Goal: Transaction & Acquisition: Purchase product/service

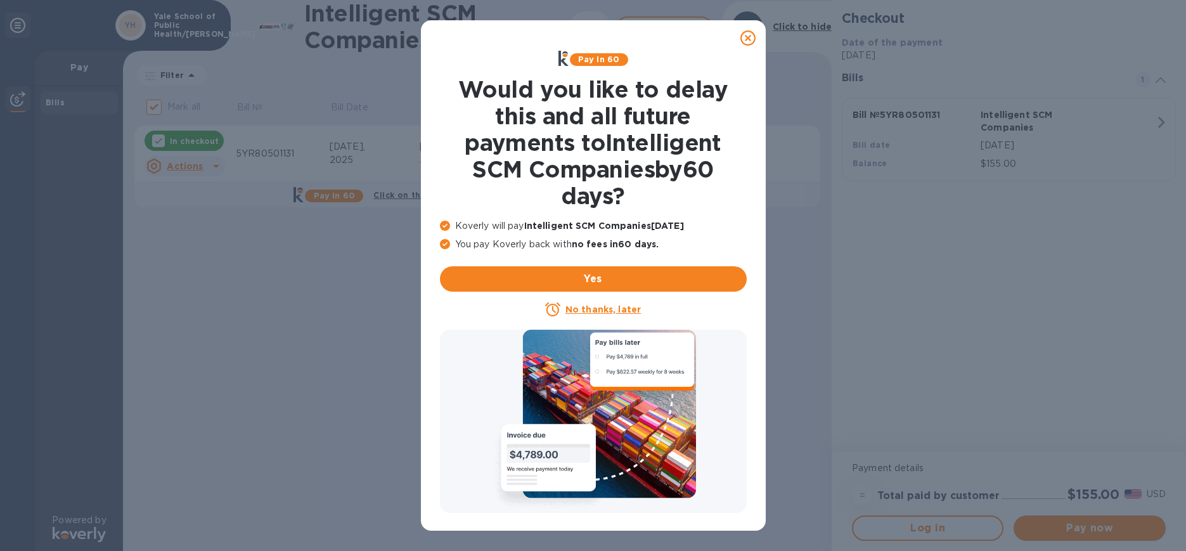
click at [748, 38] on icon at bounding box center [748, 37] width 15 height 15
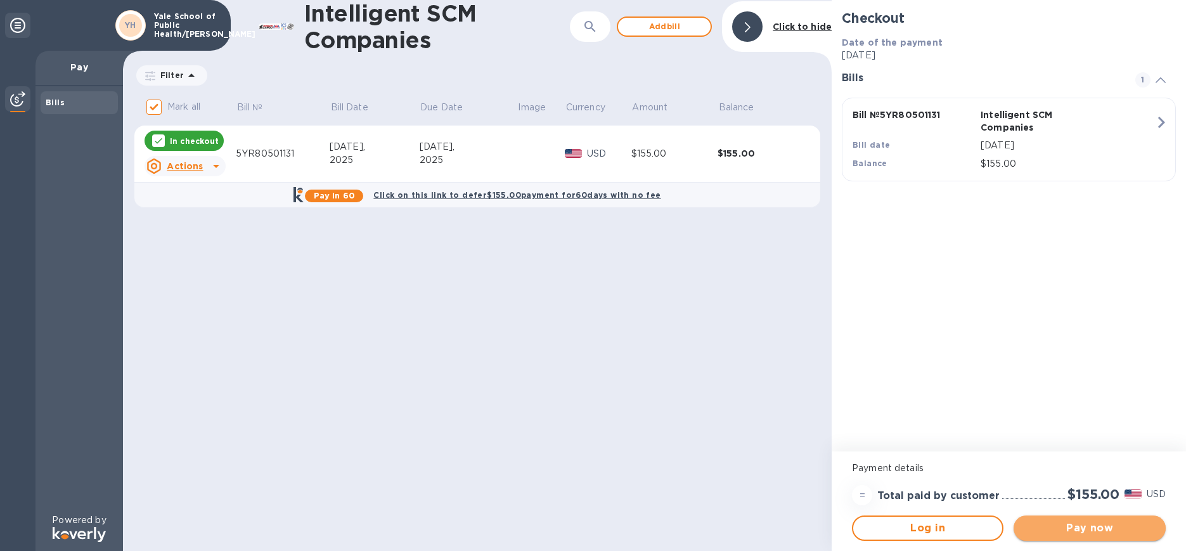
click at [1068, 526] on span "Pay now" at bounding box center [1089, 528] width 131 height 15
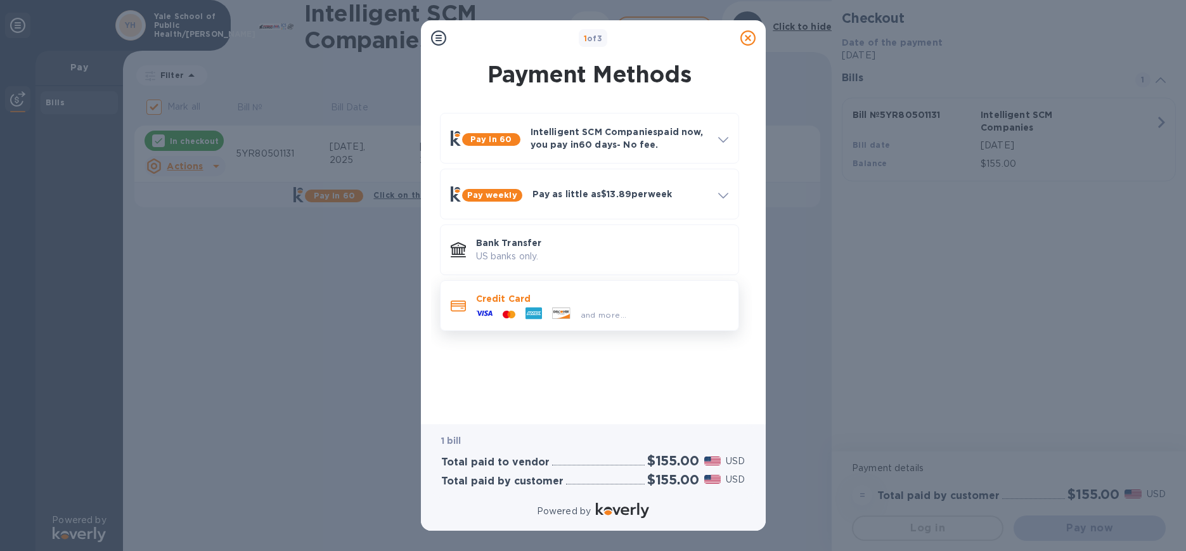
click at [588, 301] on p "Credit Card" at bounding box center [602, 298] width 252 height 13
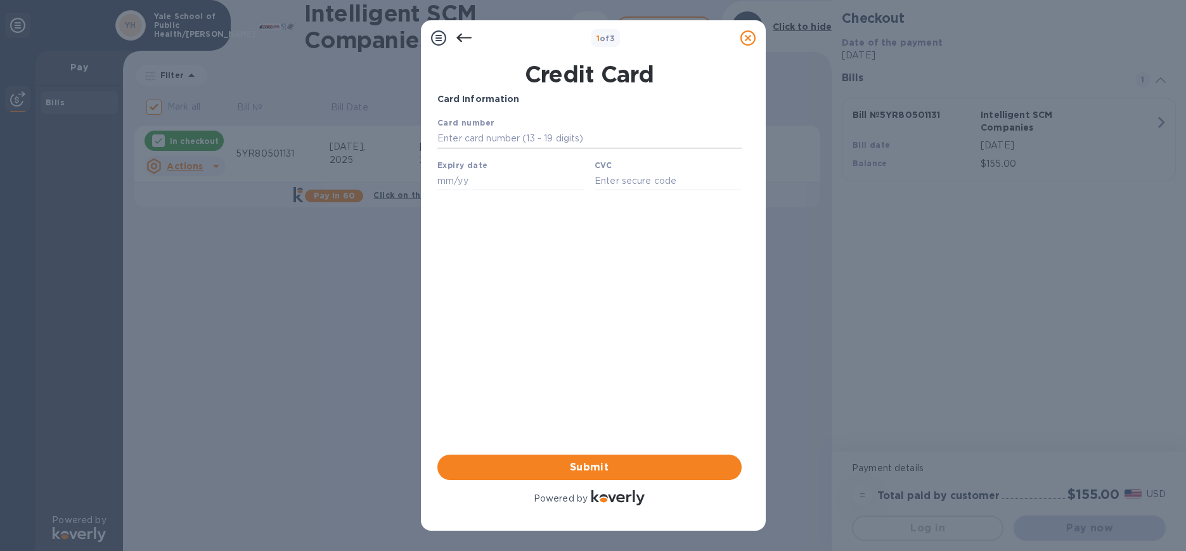
click at [564, 136] on input "text" at bounding box center [589, 138] width 304 height 19
type input "[CREDIT_CARD_NUMBER]"
type input "03/28"
click at [623, 181] on input "text" at bounding box center [667, 180] width 147 height 19
type input "720"
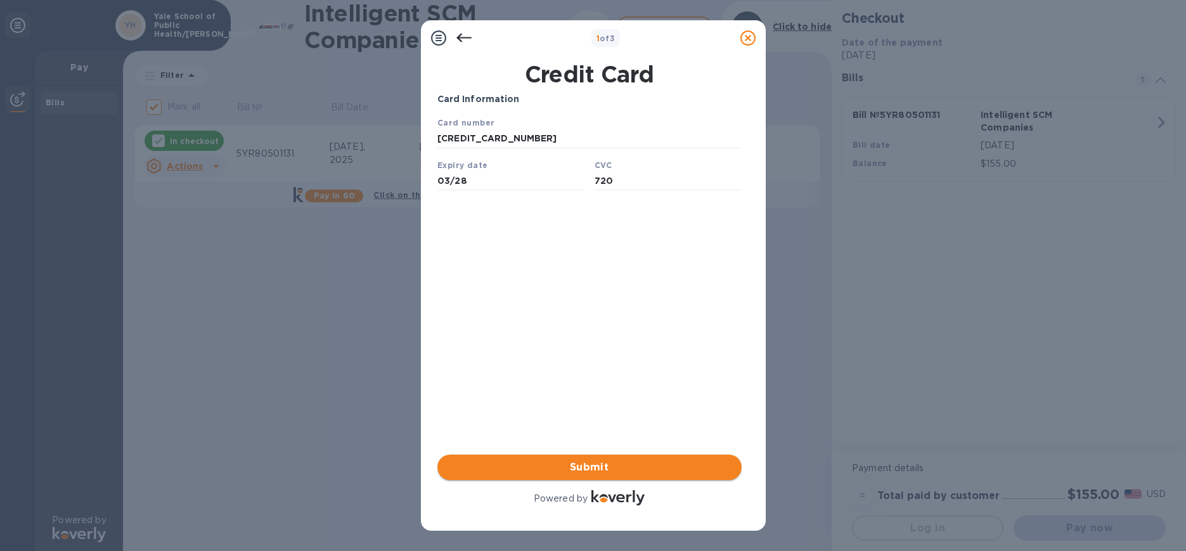
click at [609, 467] on span "Submit" at bounding box center [590, 467] width 284 height 15
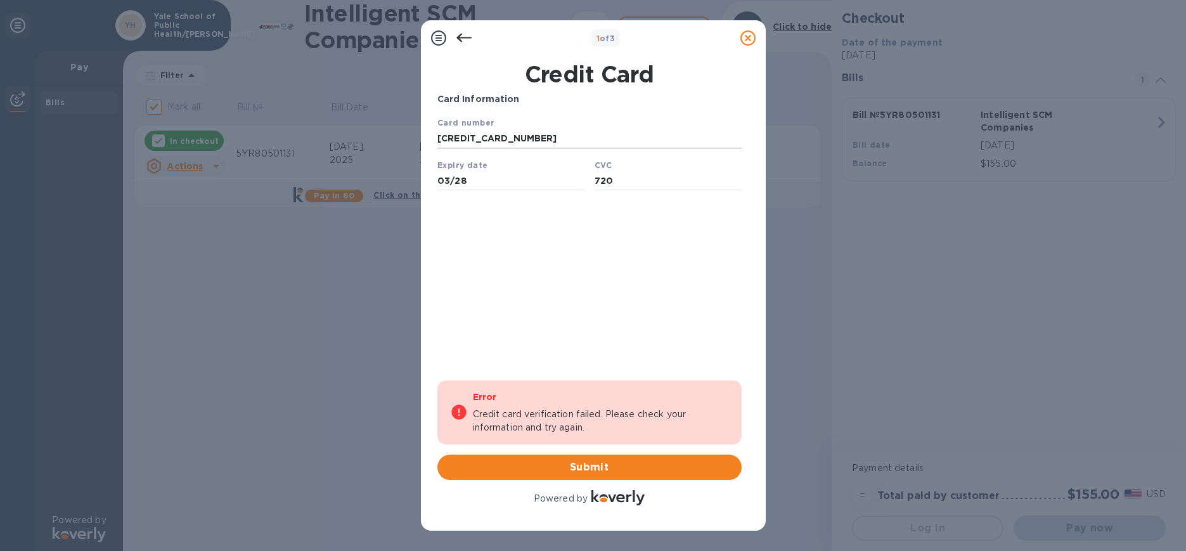
click at [587, 135] on input "[CREDIT_CARD_NUMBER]" at bounding box center [589, 138] width 304 height 19
type input "[CREDIT_CARD_NUMBER]"
click at [553, 467] on span "Submit" at bounding box center [590, 467] width 284 height 15
